Goal: Register for event/course

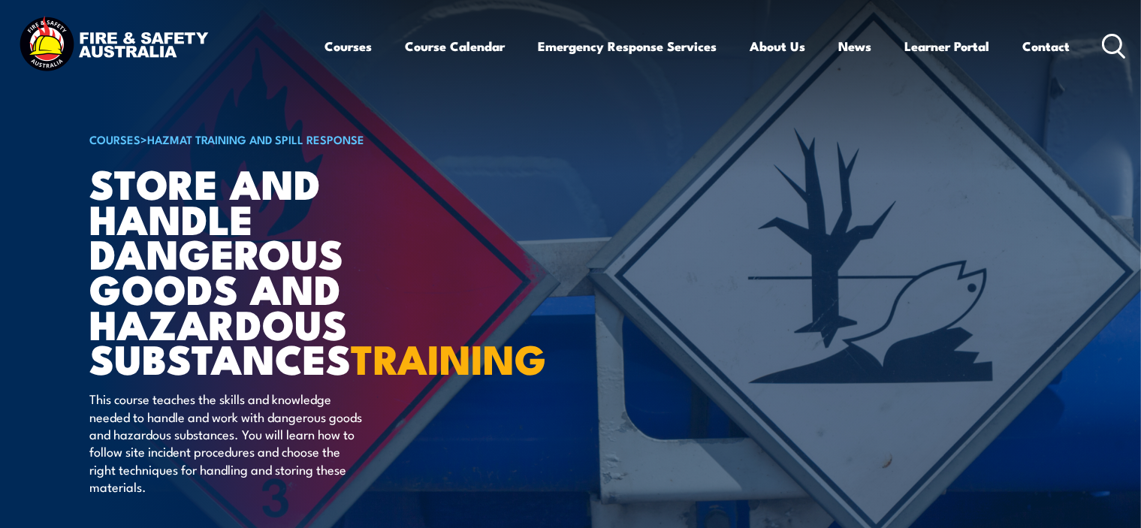
scroll to position [150, 0]
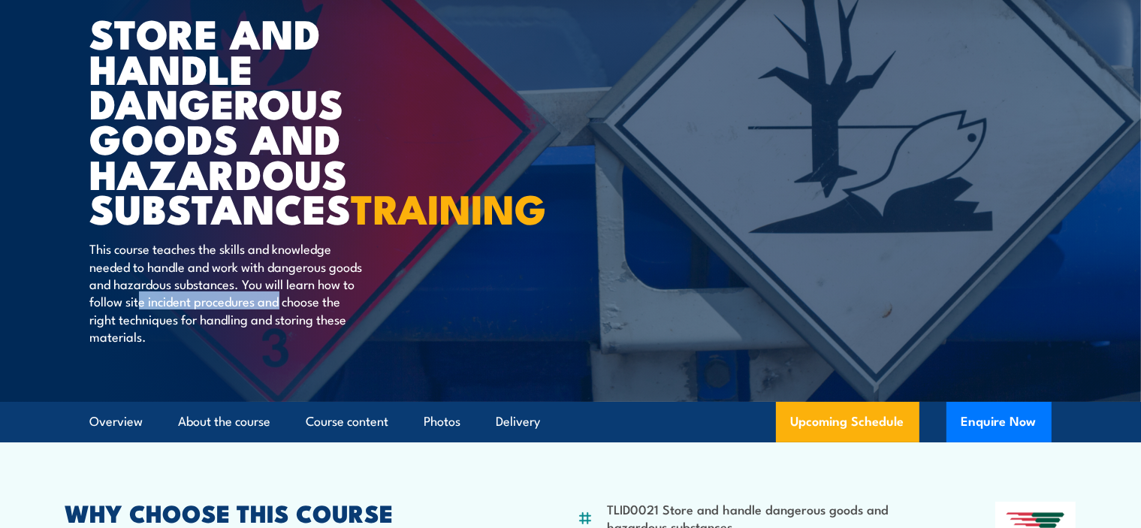
drag, startPoint x: 190, startPoint y: 341, endPoint x: 321, endPoint y: 337, distance: 130.8
click at [321, 337] on p "This course teaches the skills and knowledge needed to handle and work with dan…" at bounding box center [227, 292] width 274 height 105
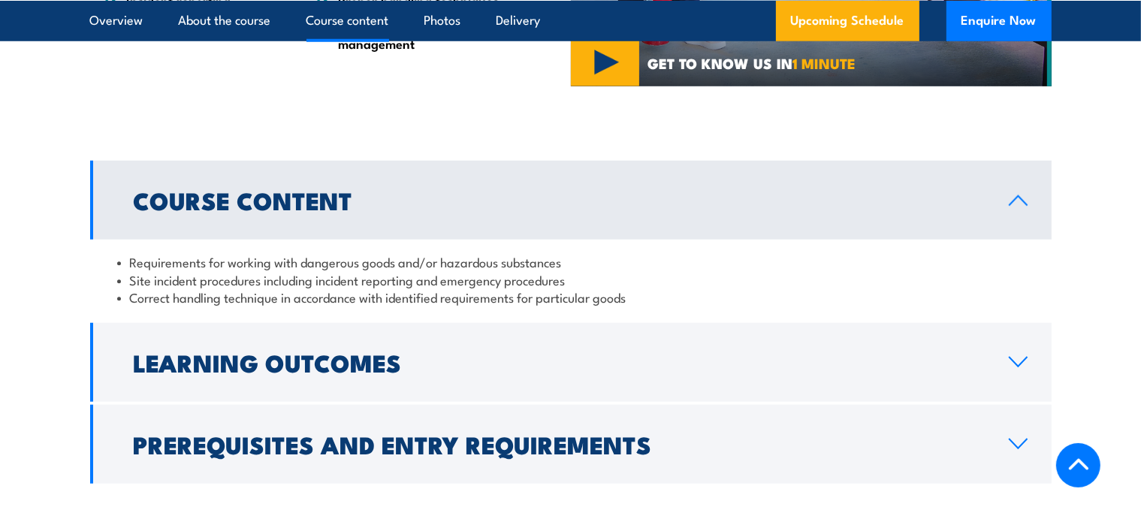
scroll to position [1352, 0]
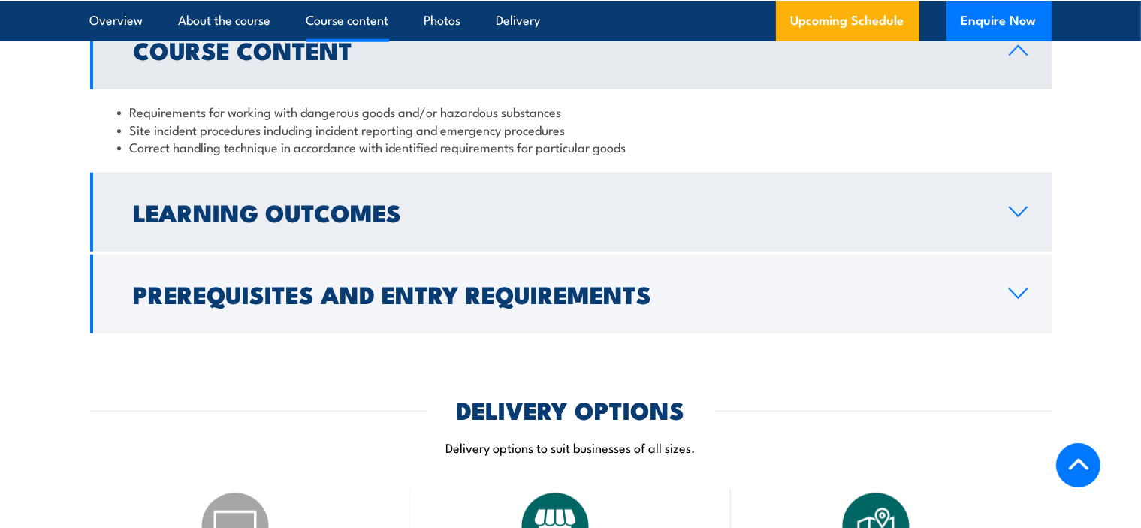
click at [349, 222] on h2 "Learning Outcomes" at bounding box center [559, 211] width 851 height 21
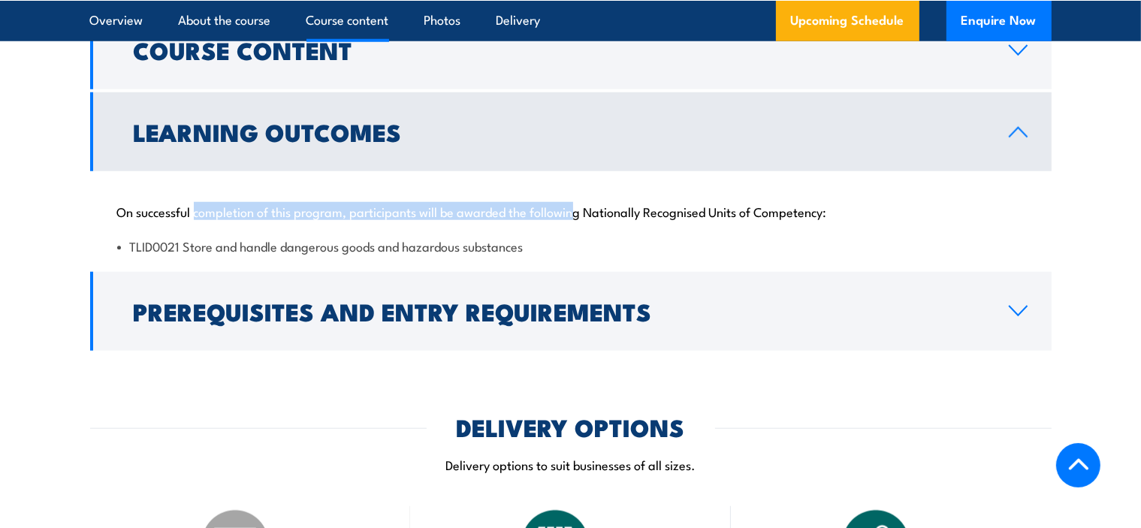
drag, startPoint x: 196, startPoint y: 249, endPoint x: 577, endPoint y: 249, distance: 380.8
click at [577, 219] on p "On successful completion of this program, participants will be awarded the foll…" at bounding box center [570, 211] width 907 height 15
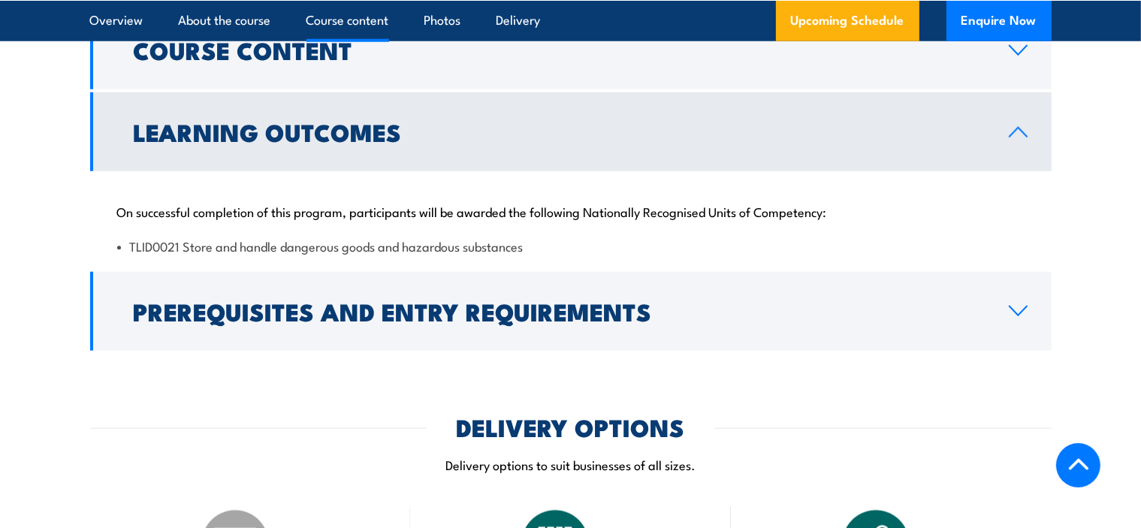
click at [685, 219] on p "On successful completion of this program, participants will be awarded the foll…" at bounding box center [570, 211] width 907 height 15
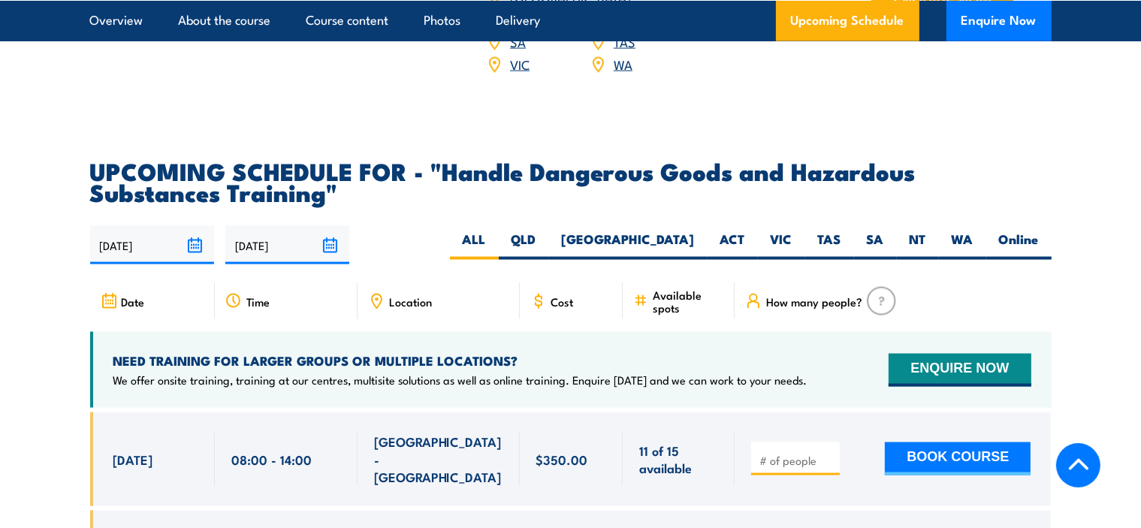
scroll to position [2172, 0]
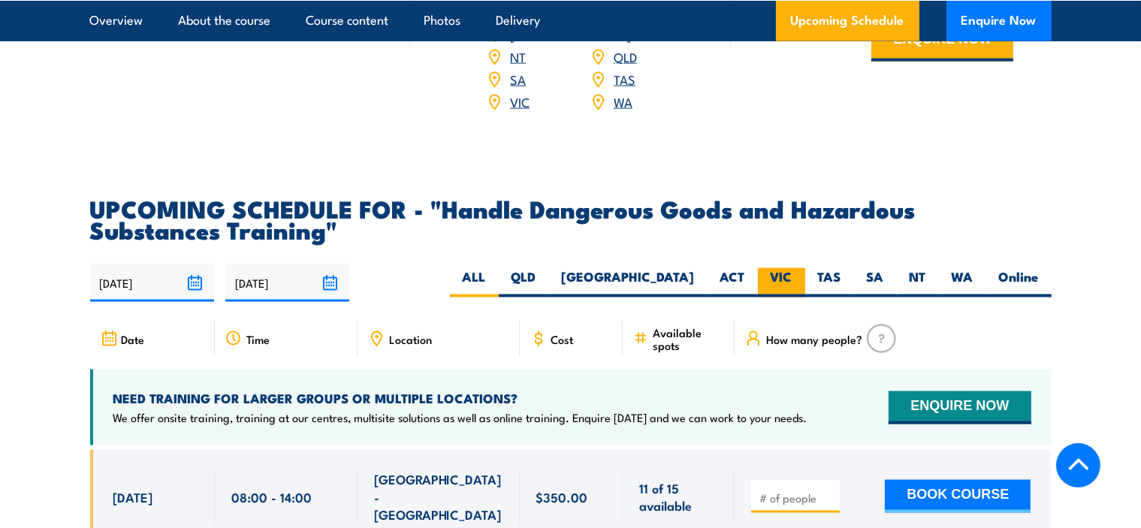
click at [777, 294] on label "VIC" at bounding box center [781, 282] width 47 height 29
click at [792, 278] on input "VIC" at bounding box center [797, 273] width 10 height 10
radio input "true"
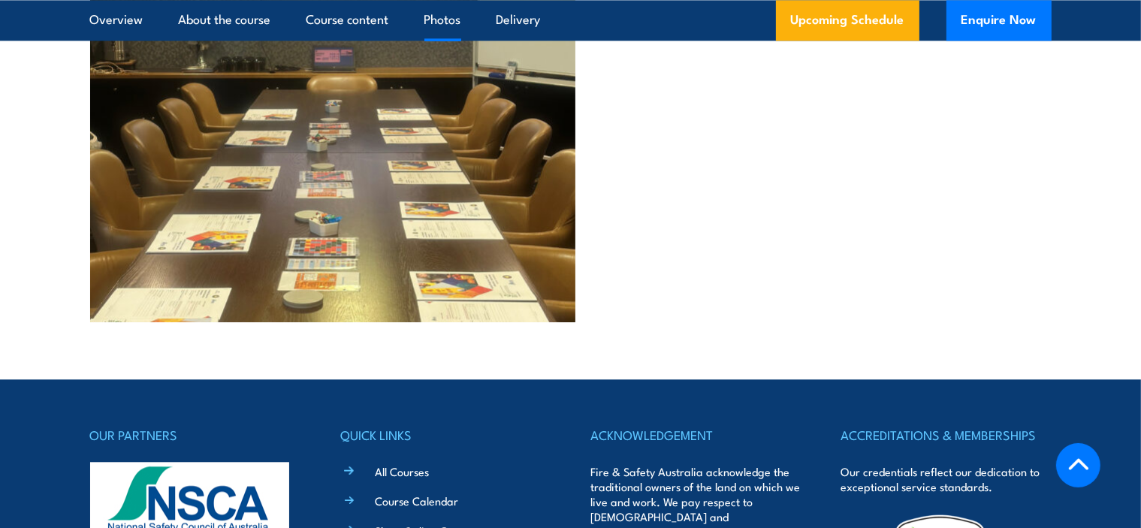
scroll to position [3529, 0]
